Goal: Task Accomplishment & Management: Manage account settings

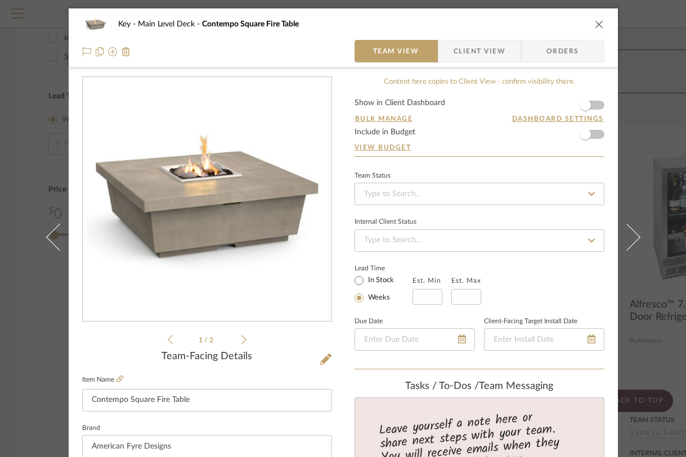
scroll to position [260, 0]
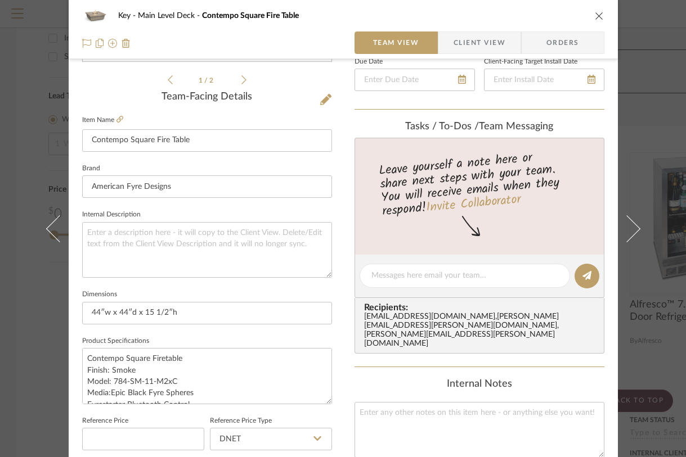
click at [596, 15] on icon "close" at bounding box center [599, 15] width 9 height 9
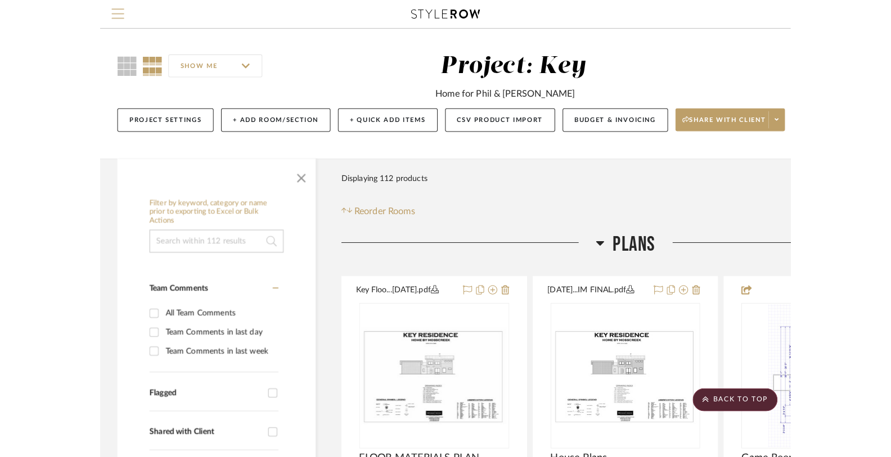
scroll to position [0, 0]
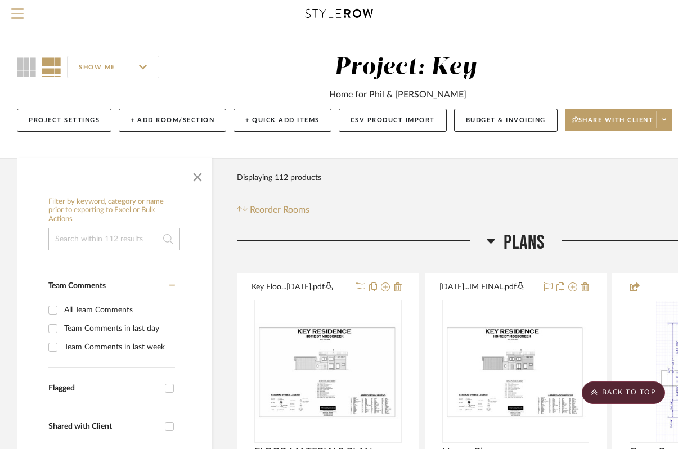
click at [17, 16] on span "Menu" at bounding box center [17, 16] width 12 height 17
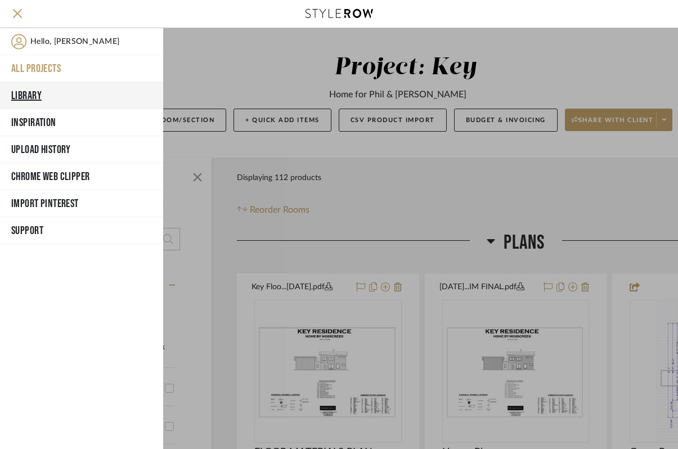
click at [24, 95] on button "Library" at bounding box center [81, 95] width 163 height 27
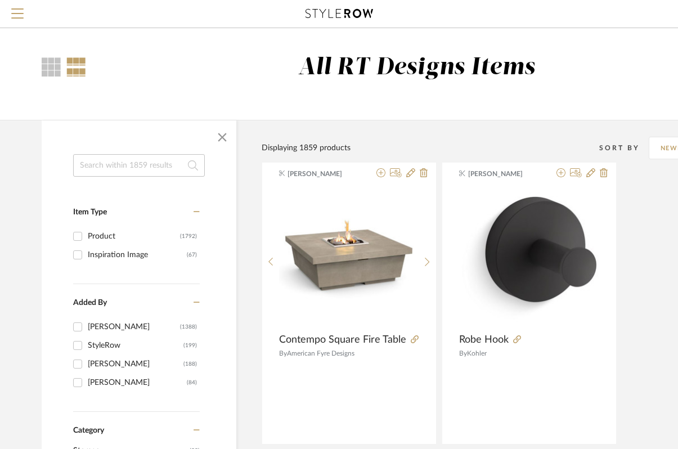
click at [99, 168] on input at bounding box center [139, 165] width 132 height 23
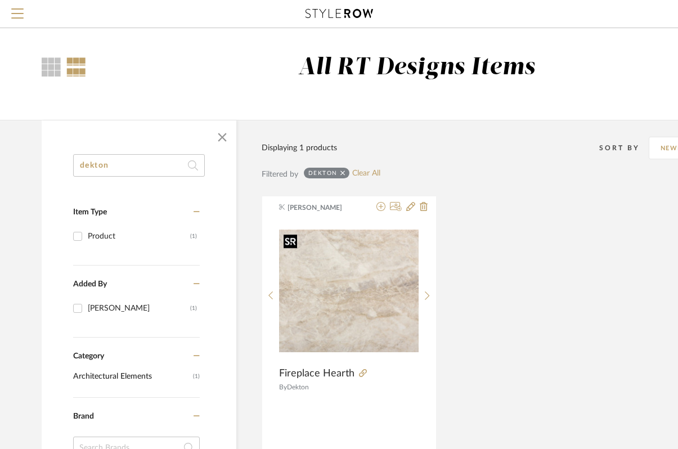
type input "dekton"
drag, startPoint x: 472, startPoint y: 276, endPoint x: 456, endPoint y: 277, distance: 16.4
click at [471, 275] on div "[PERSON_NAME] Fireplace Hearth By [PERSON_NAME]" at bounding box center [516, 336] width 509 height 281
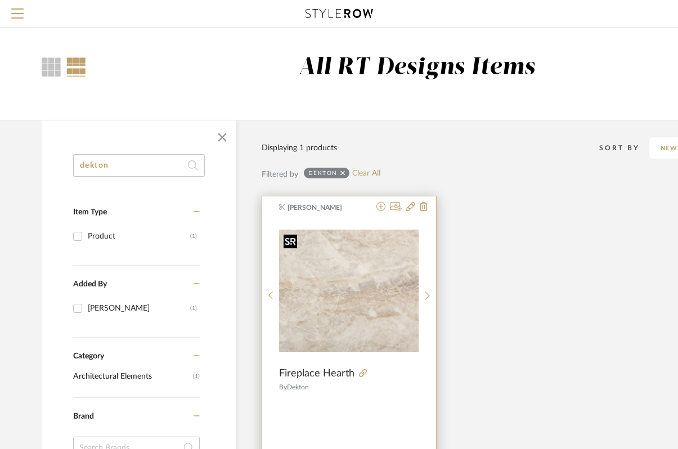
click at [392, 287] on img "0" at bounding box center [349, 291] width 140 height 123
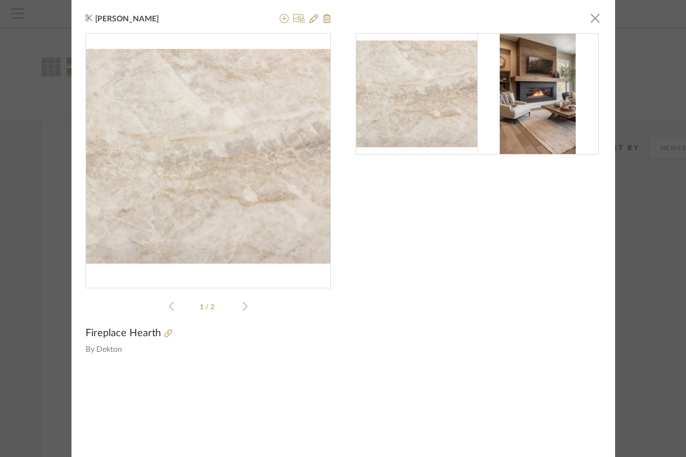
click at [242, 305] on icon at bounding box center [244, 307] width 5 height 10
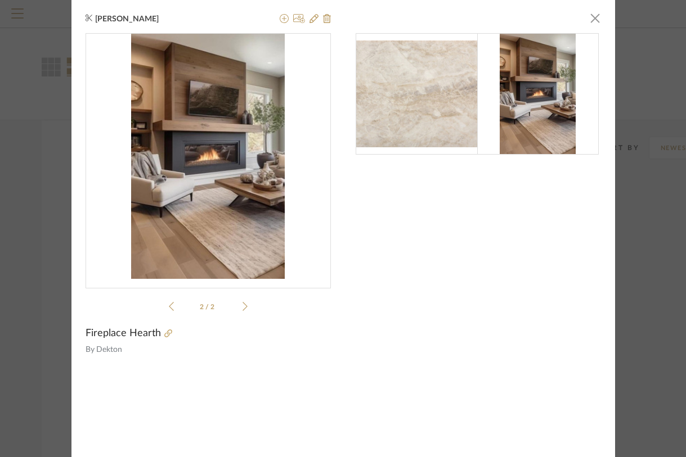
drag, startPoint x: 596, startPoint y: 17, endPoint x: 585, endPoint y: 20, distance: 11.1
click at [595, 18] on span "button" at bounding box center [595, 18] width 23 height 23
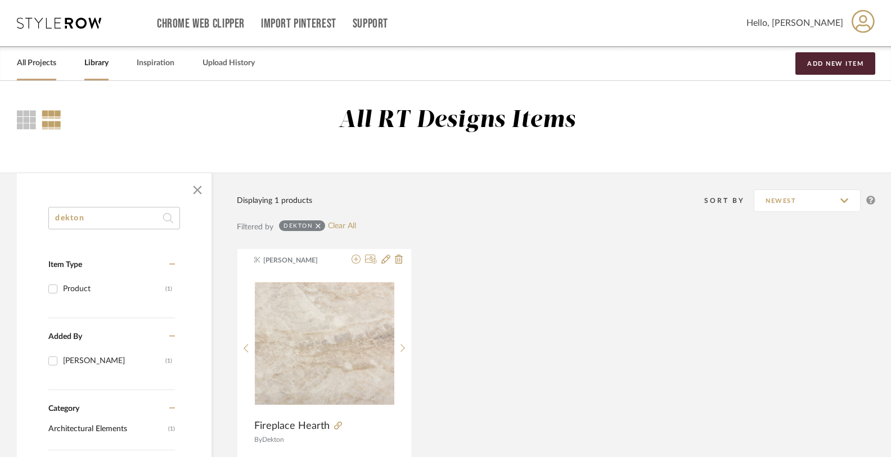
click at [33, 62] on link "All Projects" at bounding box center [36, 63] width 39 height 15
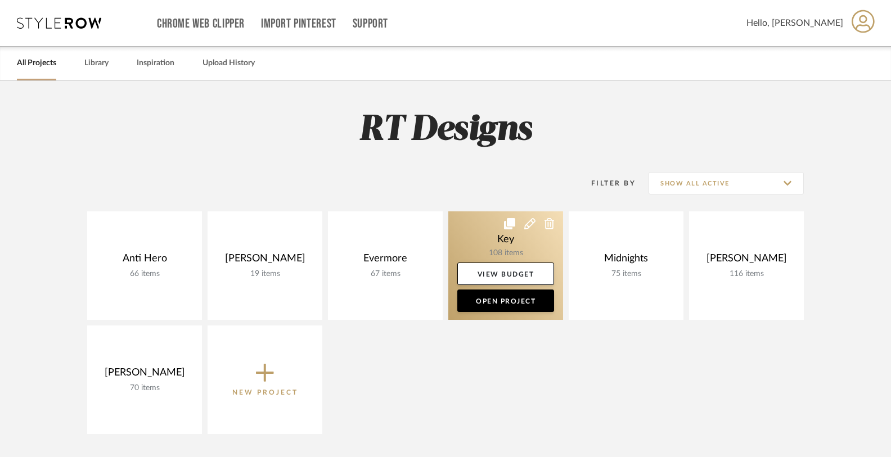
click at [492, 230] on link at bounding box center [505, 266] width 115 height 109
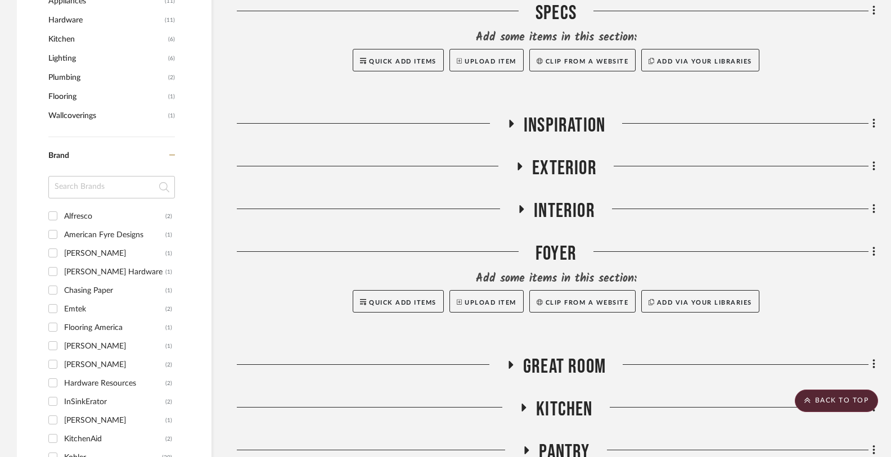
scroll to position [915, 0]
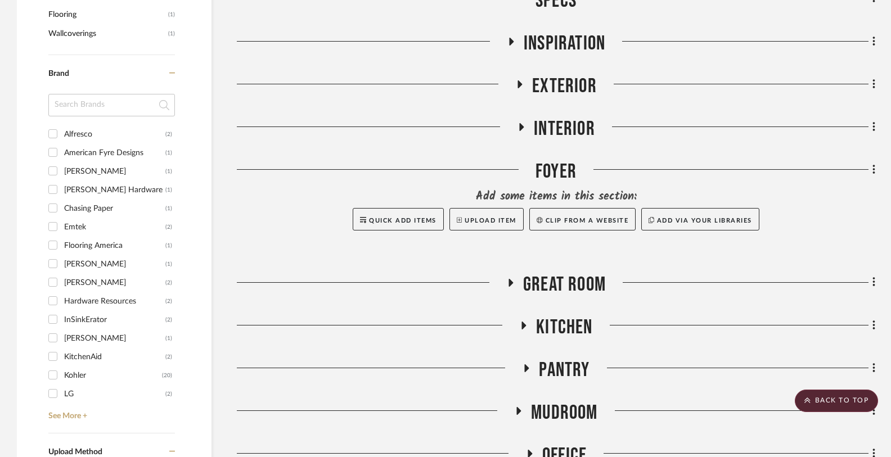
click at [504, 279] on icon at bounding box center [511, 282] width 14 height 8
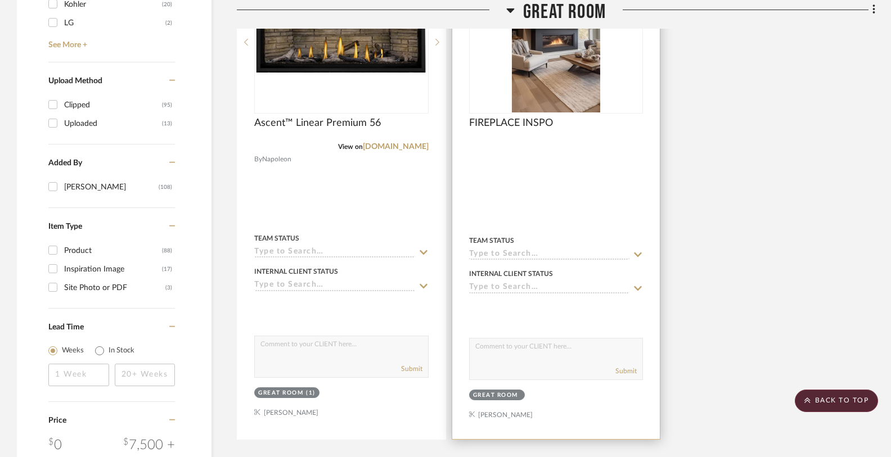
scroll to position [1029, 0]
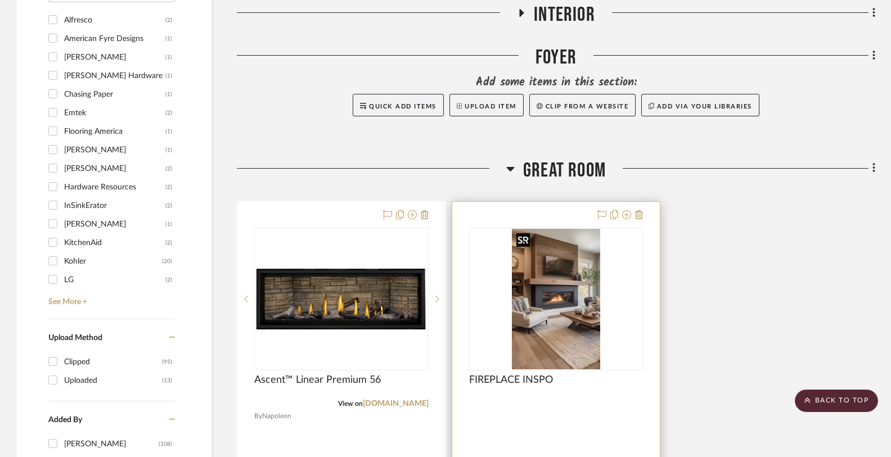
click at [550, 312] on img "0" at bounding box center [556, 299] width 88 height 141
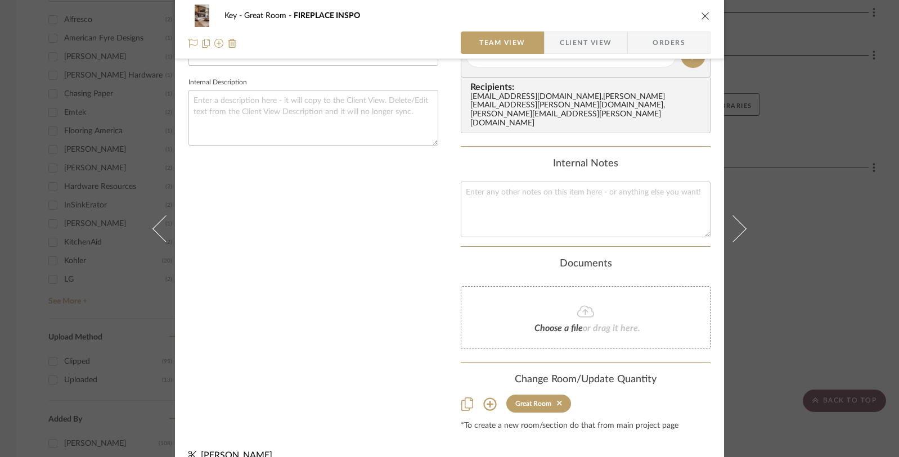
scroll to position [0, 0]
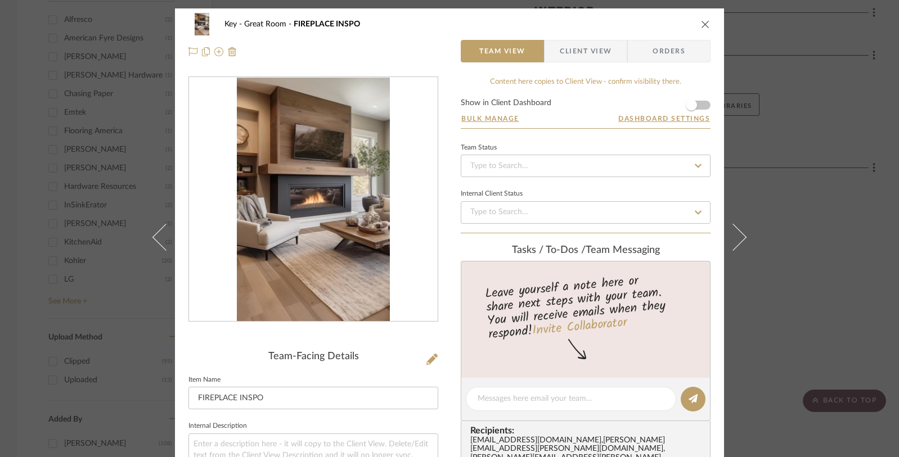
click at [685, 24] on icon "close" at bounding box center [705, 24] width 9 height 9
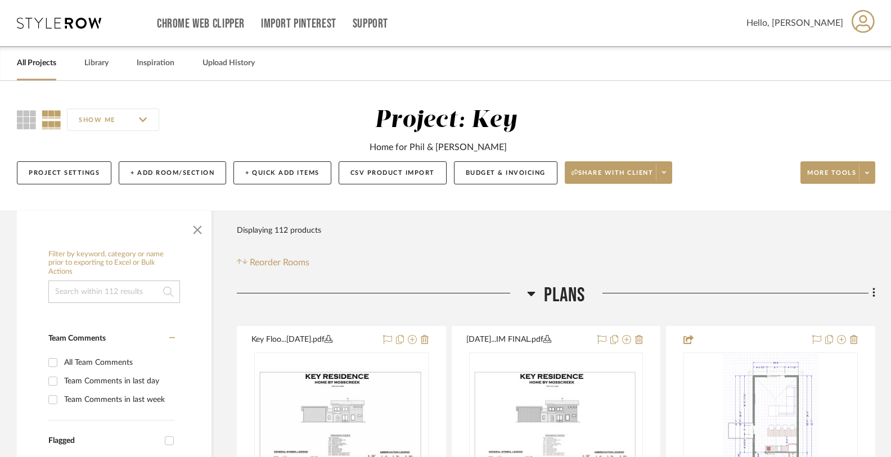
click at [42, 69] on link "All Projects" at bounding box center [36, 63] width 39 height 15
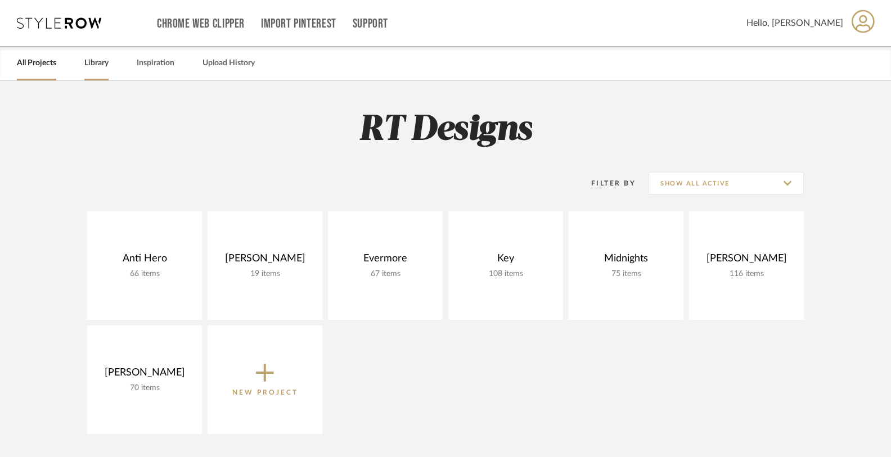
click at [89, 62] on link "Library" at bounding box center [96, 63] width 24 height 15
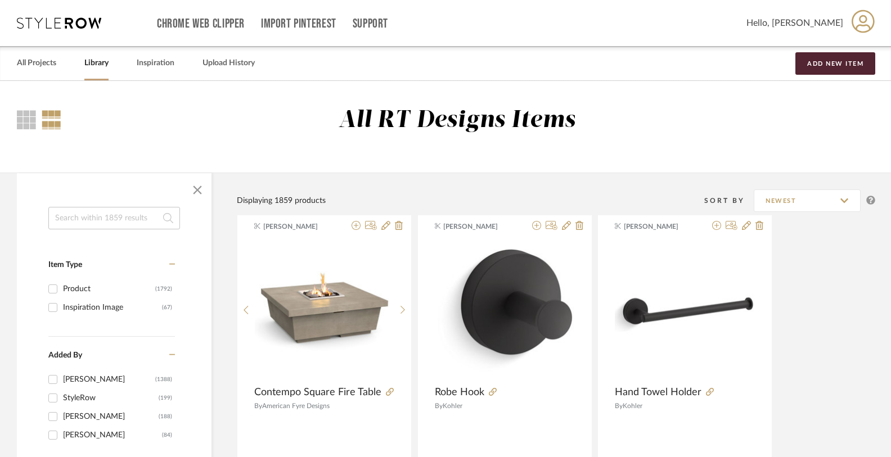
click at [97, 221] on input at bounding box center [114, 218] width 132 height 23
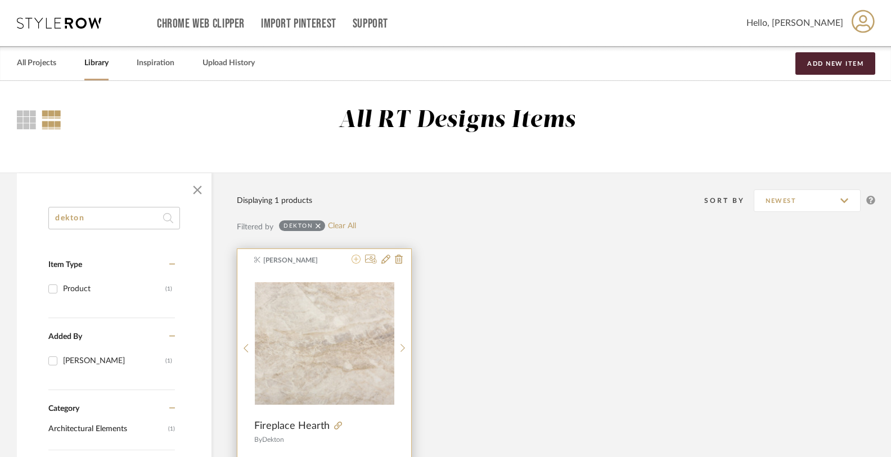
type input "dekton"
click at [359, 259] on icon at bounding box center [356, 259] width 9 height 9
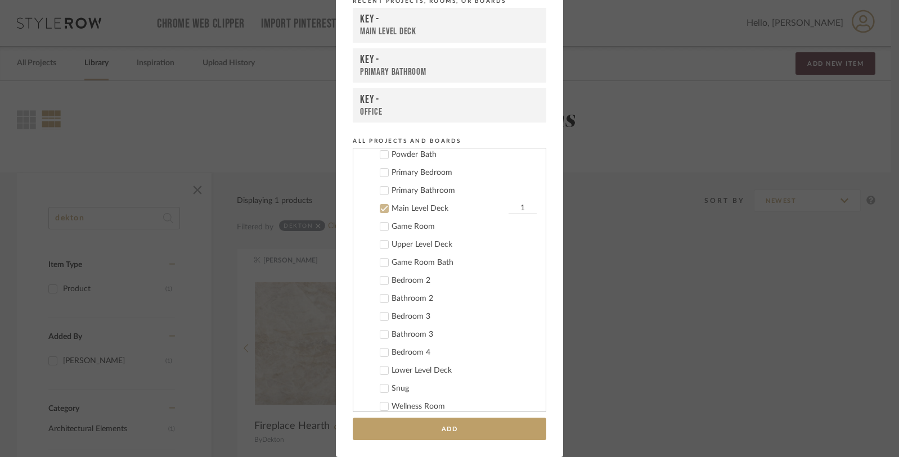
scroll to position [366, 0]
click at [381, 172] on icon at bounding box center [384, 171] width 8 height 8
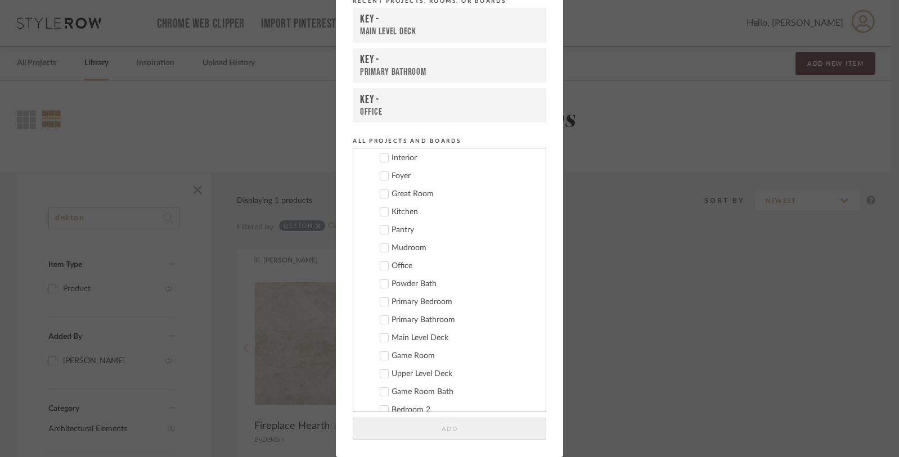
scroll to position [195, 0]
click at [380, 200] on icon at bounding box center [384, 198] width 8 height 8
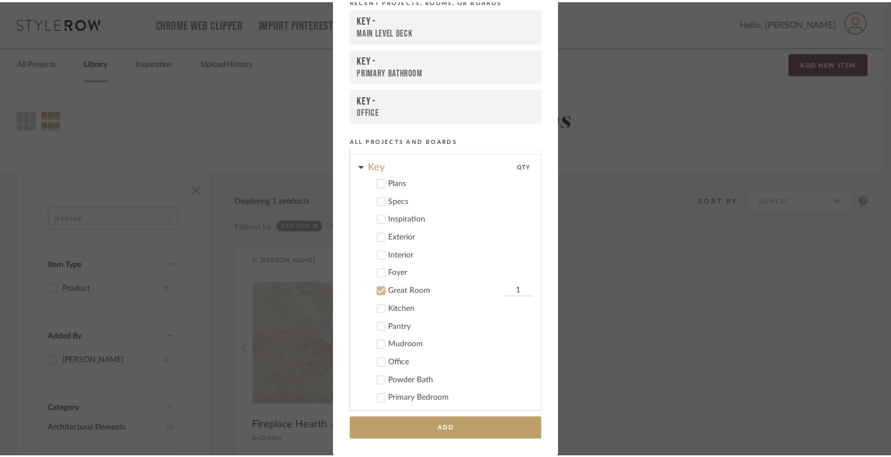
scroll to position [59, 0]
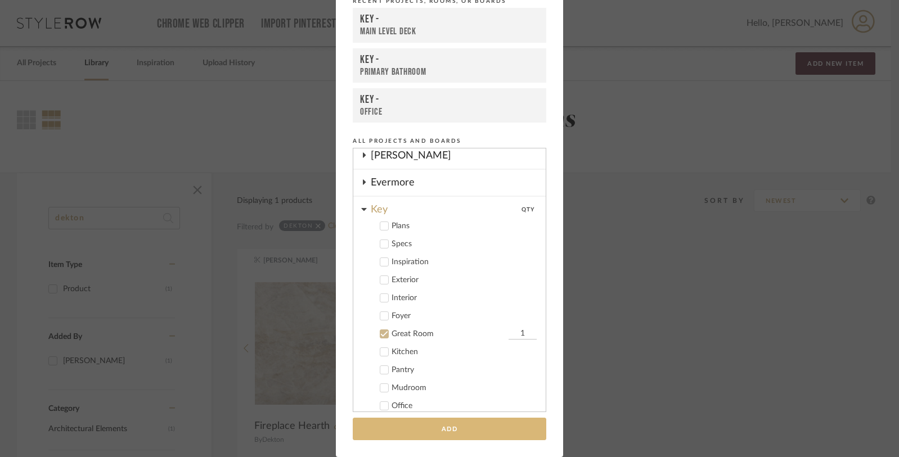
click at [422, 427] on button "Add" at bounding box center [450, 429] width 194 height 23
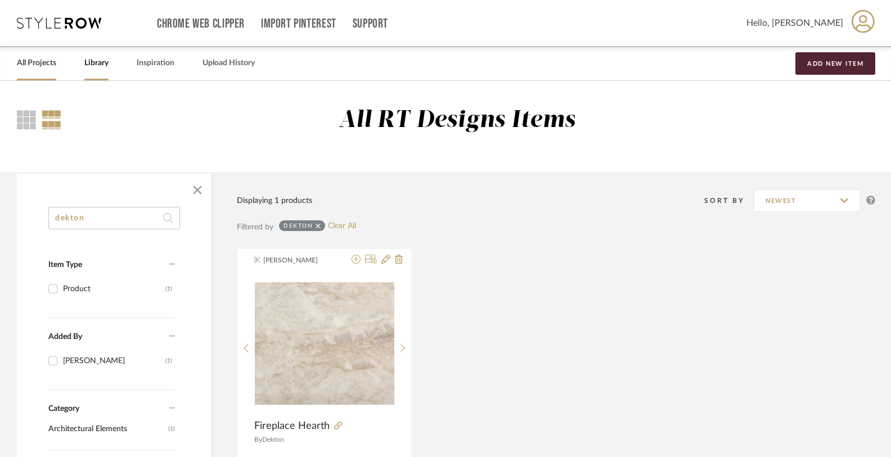
click at [21, 65] on link "All Projects" at bounding box center [36, 63] width 39 height 15
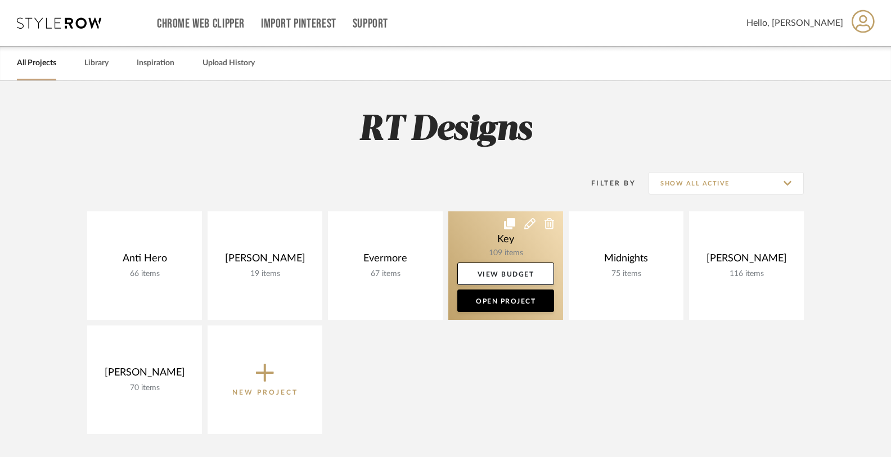
click at [498, 237] on link at bounding box center [505, 266] width 115 height 109
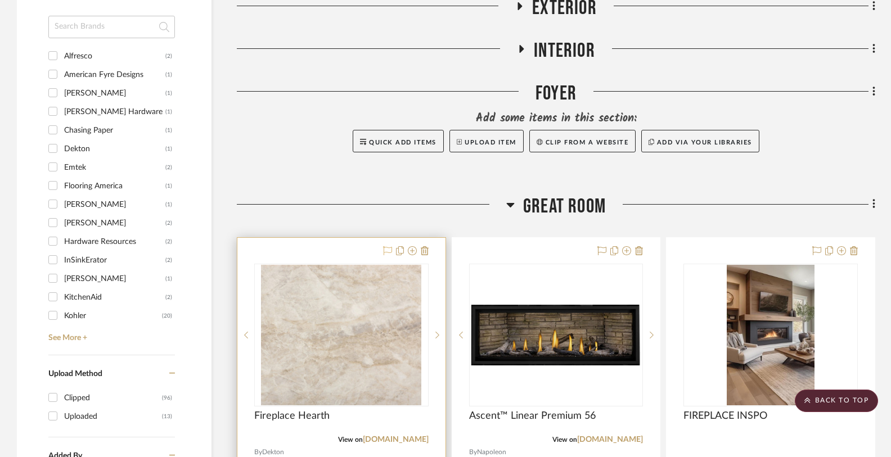
scroll to position [1012, 0]
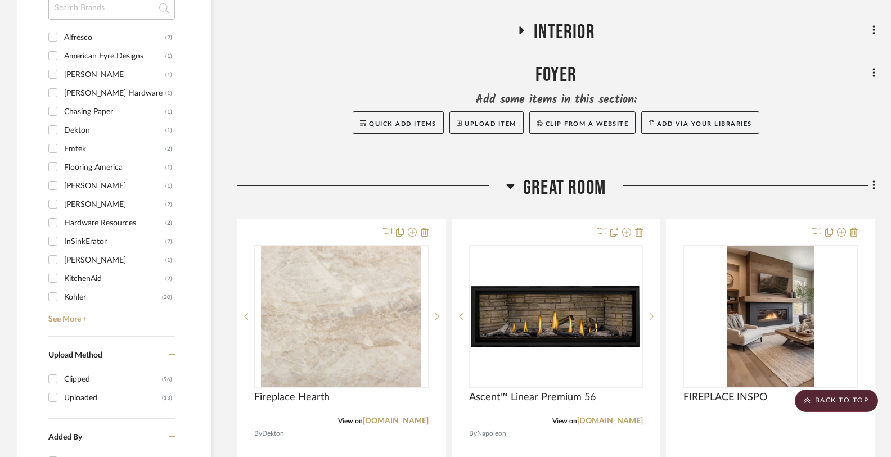
click at [513, 186] on icon at bounding box center [510, 186] width 8 height 14
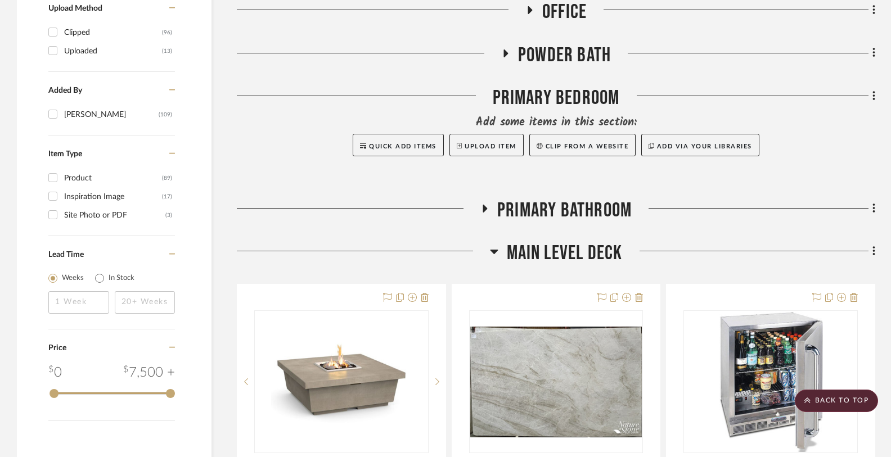
scroll to position [1372, 0]
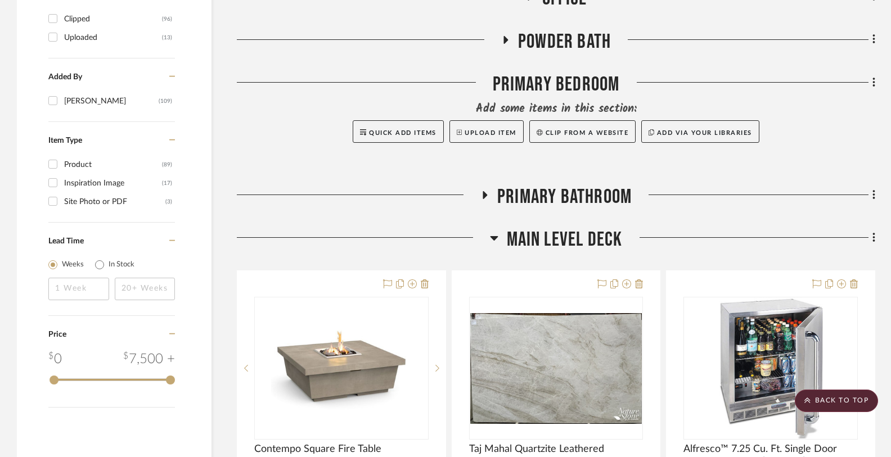
click at [497, 238] on icon at bounding box center [494, 238] width 8 height 14
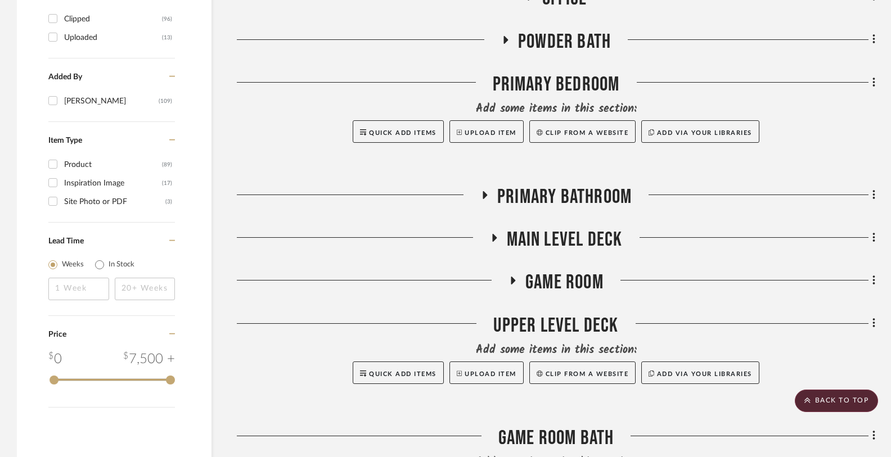
click at [483, 195] on icon at bounding box center [485, 195] width 5 height 8
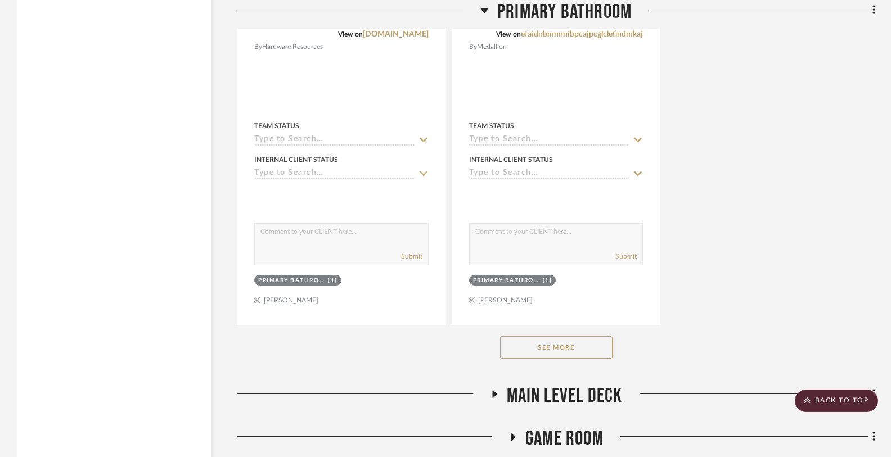
scroll to position [2892, 0]
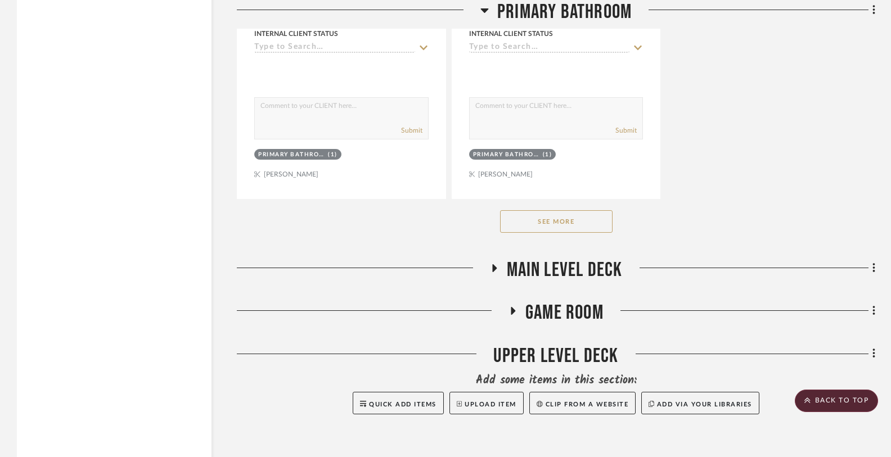
click at [540, 226] on button "See More" at bounding box center [556, 221] width 113 height 23
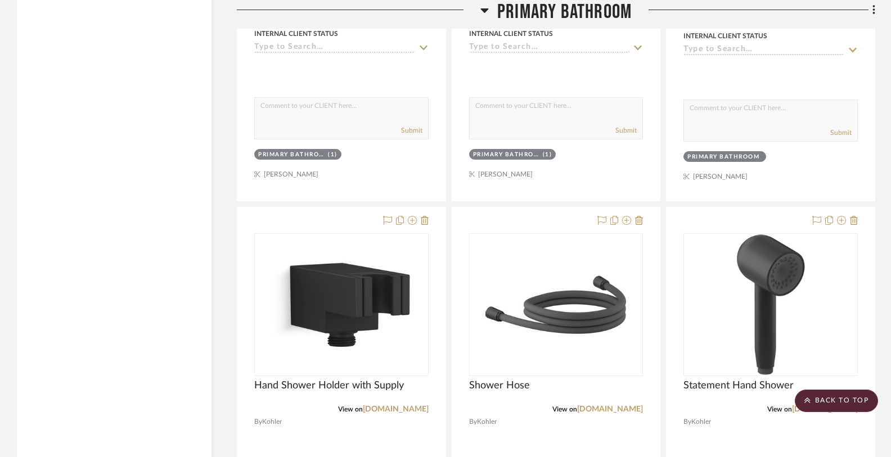
click at [484, 9] on icon at bounding box center [484, 10] width 8 height 5
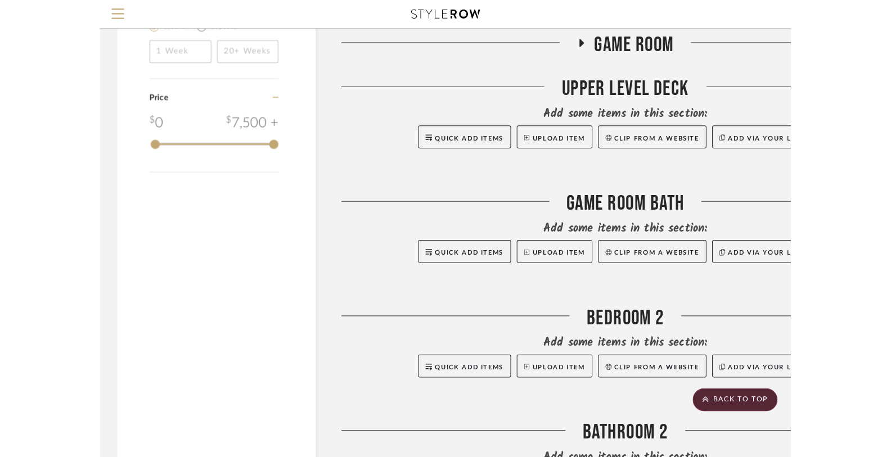
scroll to position [1406, 0]
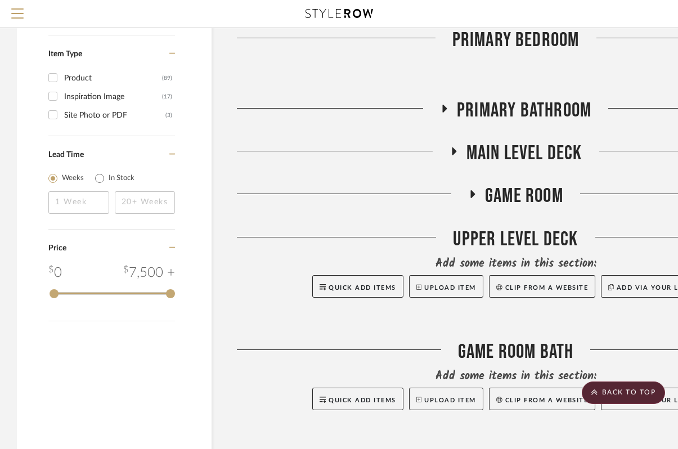
click at [451, 106] on h3 "Primary Bathroom" at bounding box center [515, 110] width 151 height 24
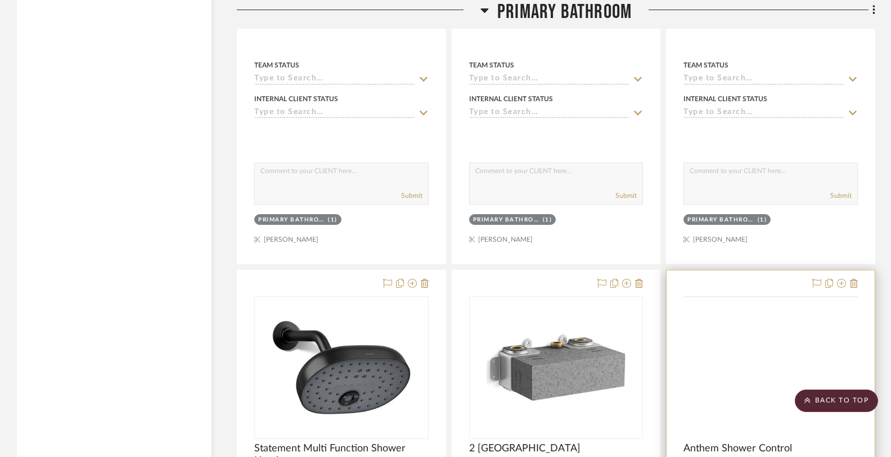
scroll to position [3441, 0]
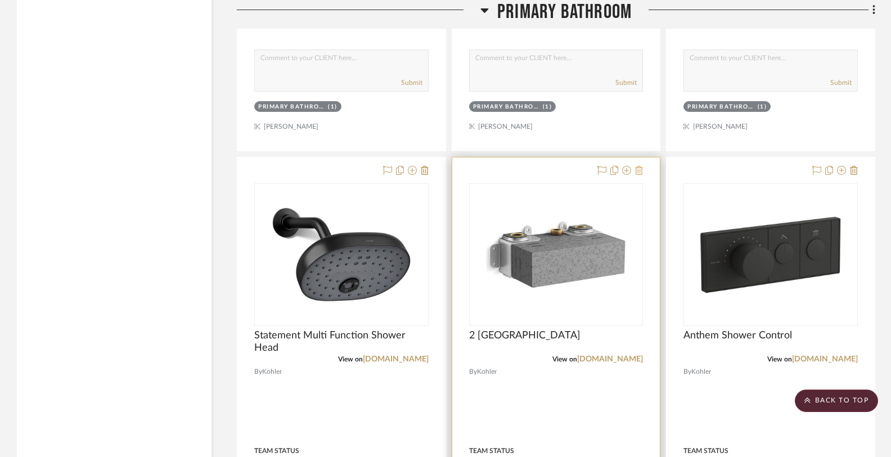
click at [641, 166] on icon at bounding box center [639, 170] width 8 height 9
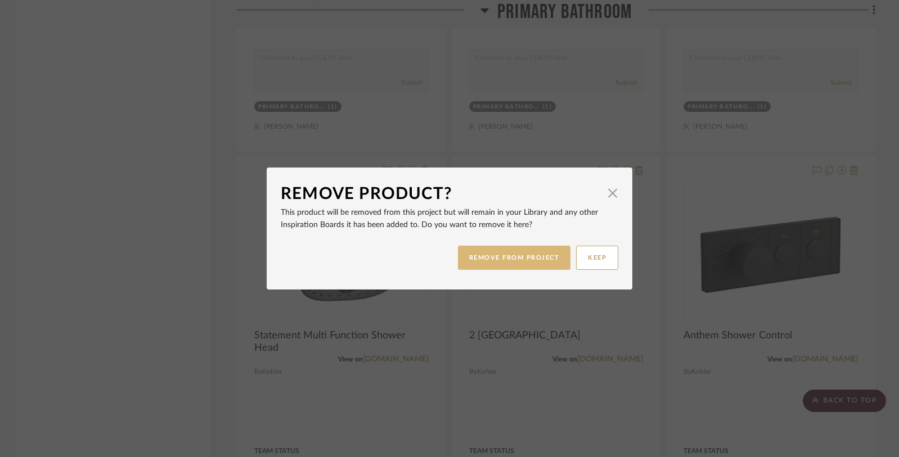
click at [492, 260] on button "REMOVE FROM PROJECT" at bounding box center [514, 258] width 113 height 24
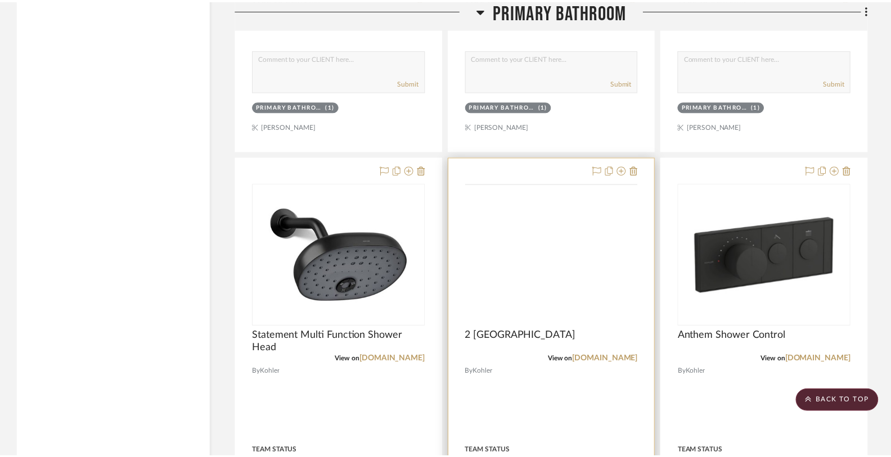
scroll to position [3441, 0]
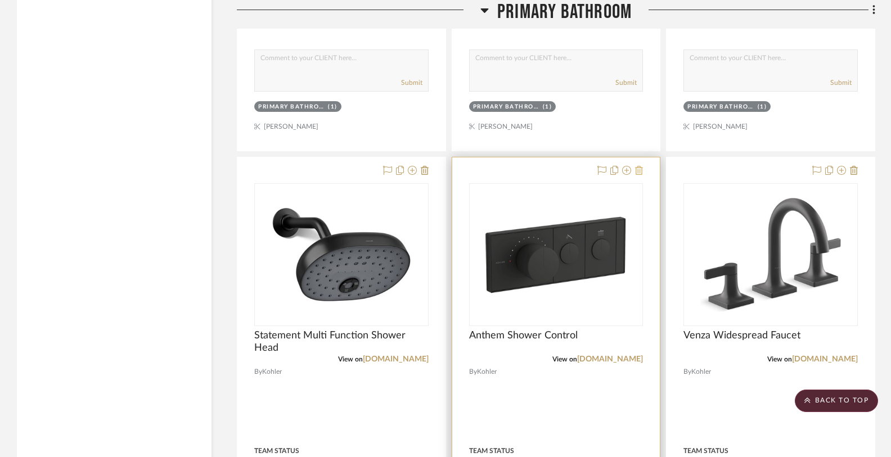
click at [637, 166] on icon at bounding box center [639, 170] width 8 height 9
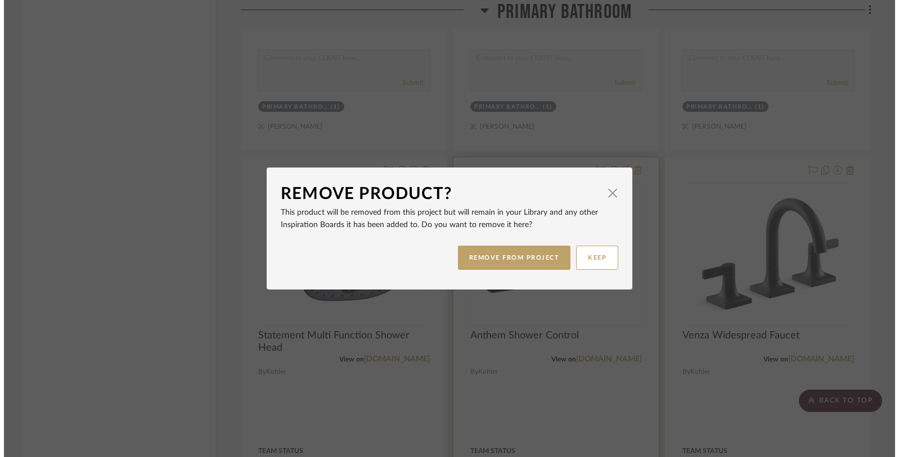
scroll to position [0, 0]
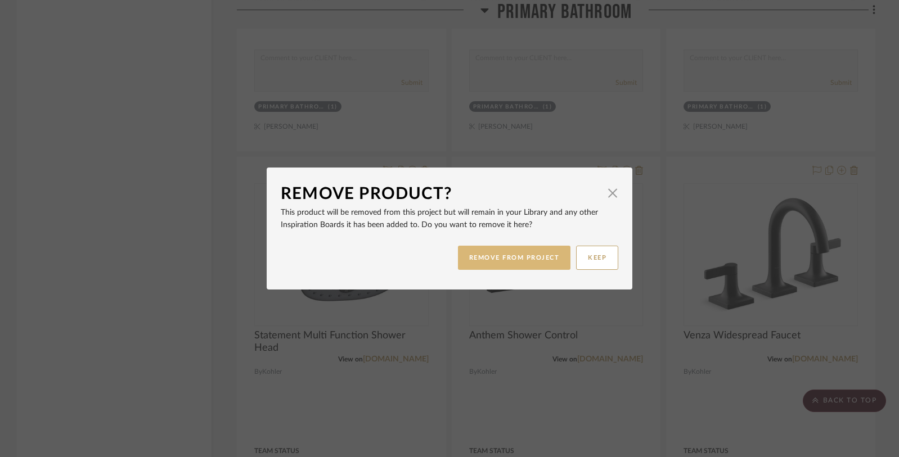
click at [497, 255] on button "REMOVE FROM PROJECT" at bounding box center [514, 258] width 113 height 24
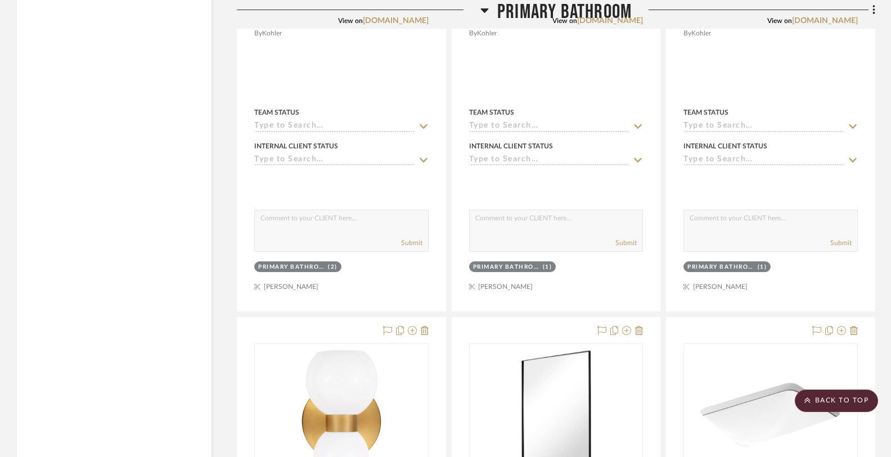
scroll to position [1482, 0]
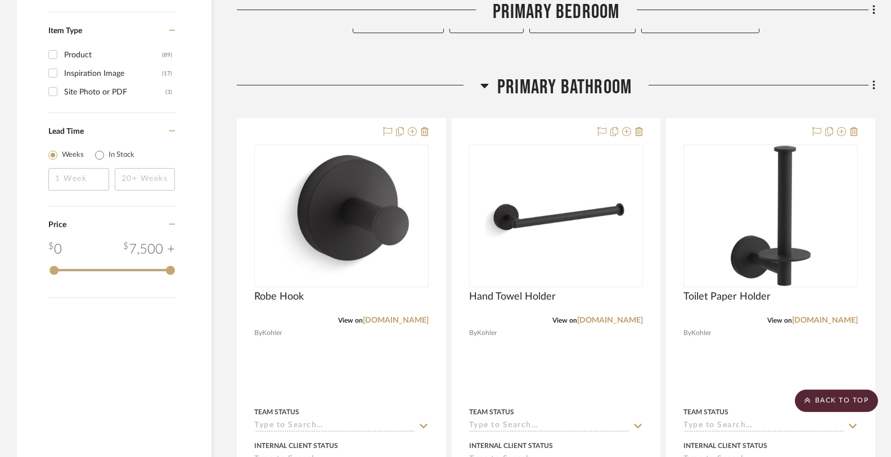
click at [488, 83] on fa-icon at bounding box center [484, 89] width 8 height 16
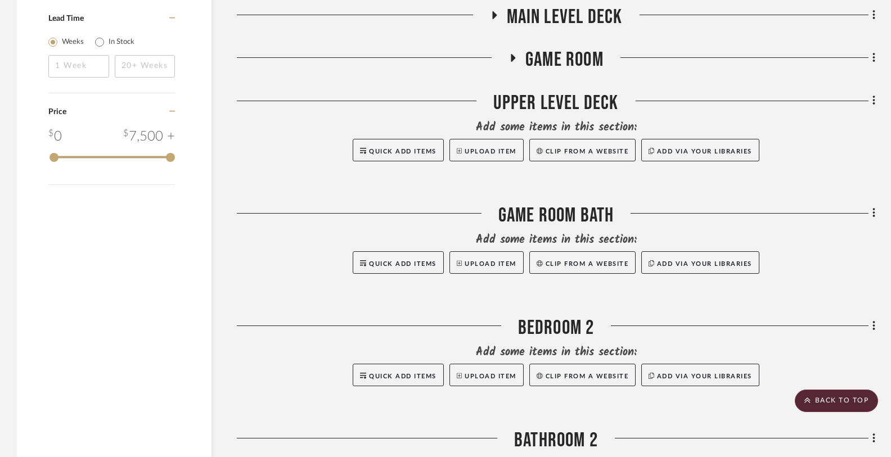
scroll to position [1595, 0]
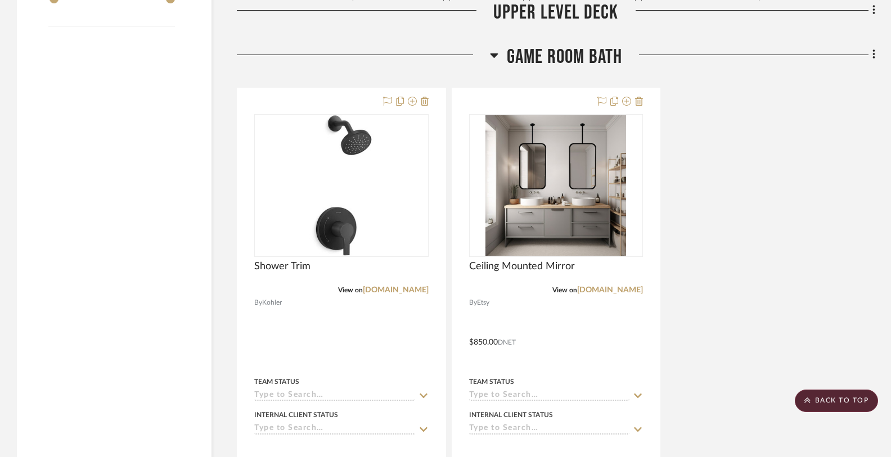
scroll to position [1631, 0]
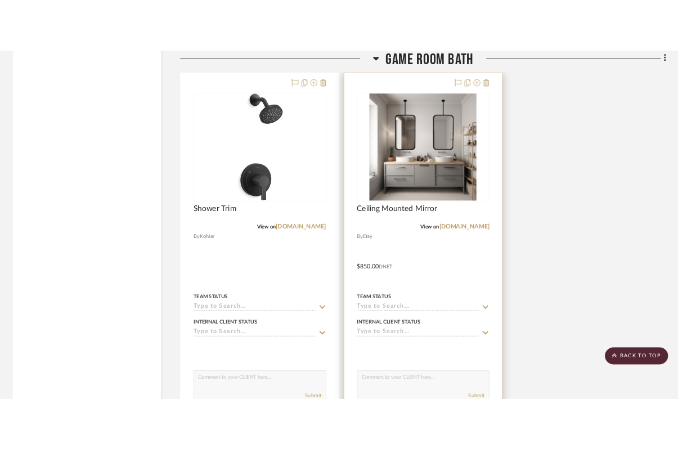
scroll to position [2015, 0]
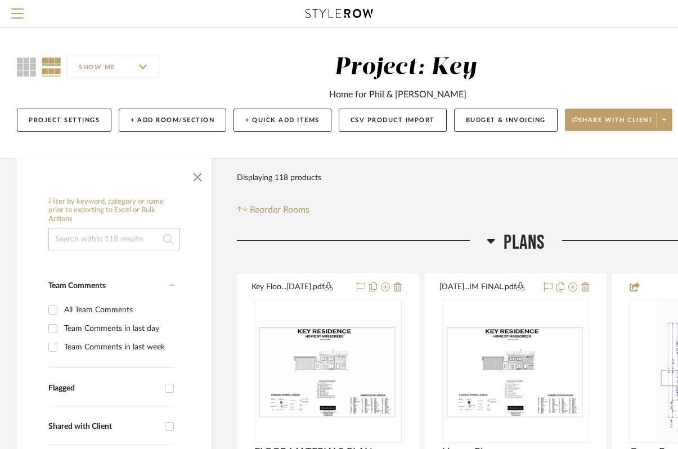
click at [496, 240] on h3 "Plans" at bounding box center [516, 243] width 59 height 24
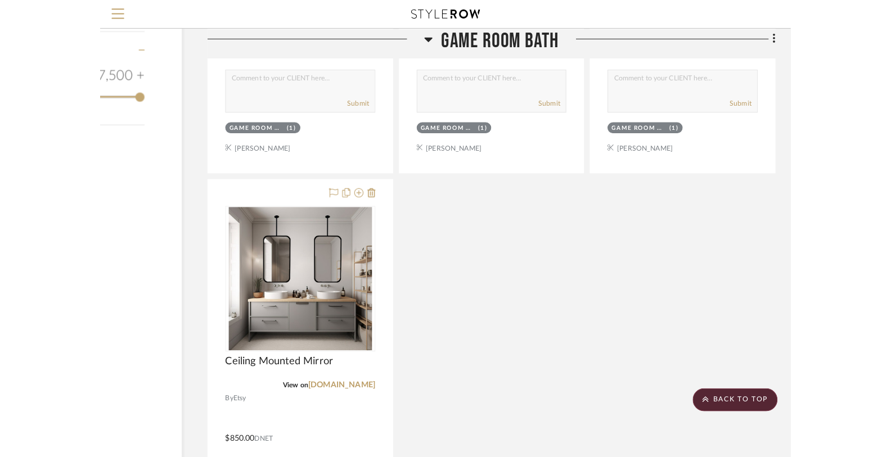
scroll to position [1604, 0]
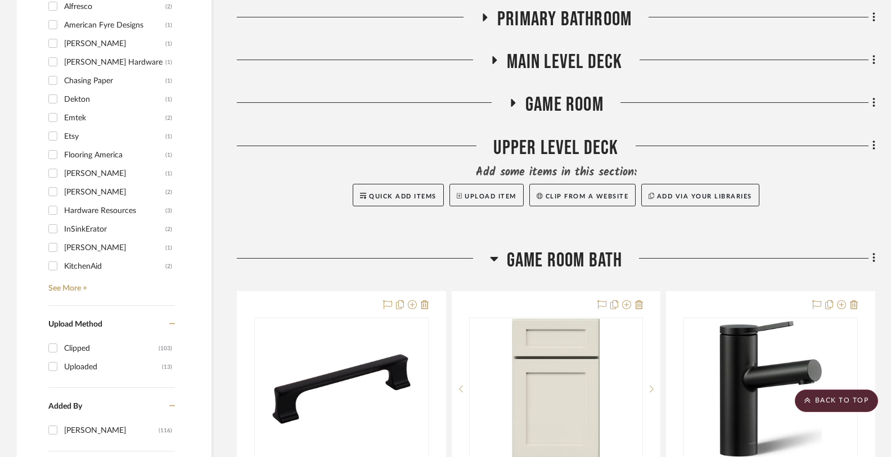
scroll to position [1040, 0]
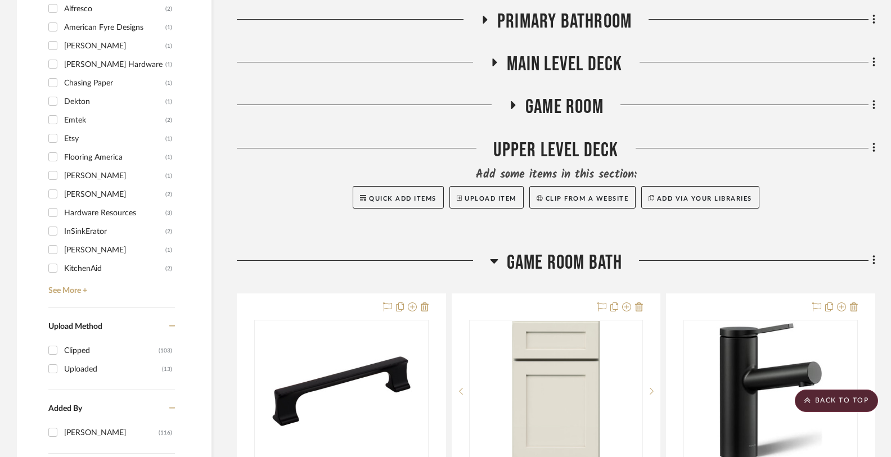
click at [516, 102] on icon at bounding box center [513, 105] width 14 height 8
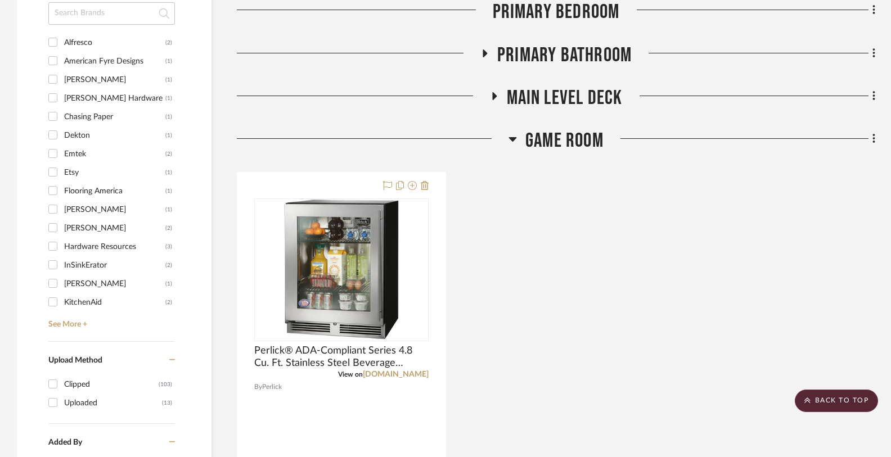
scroll to position [1014, 0]
